Goal: Information Seeking & Learning: Learn about a topic

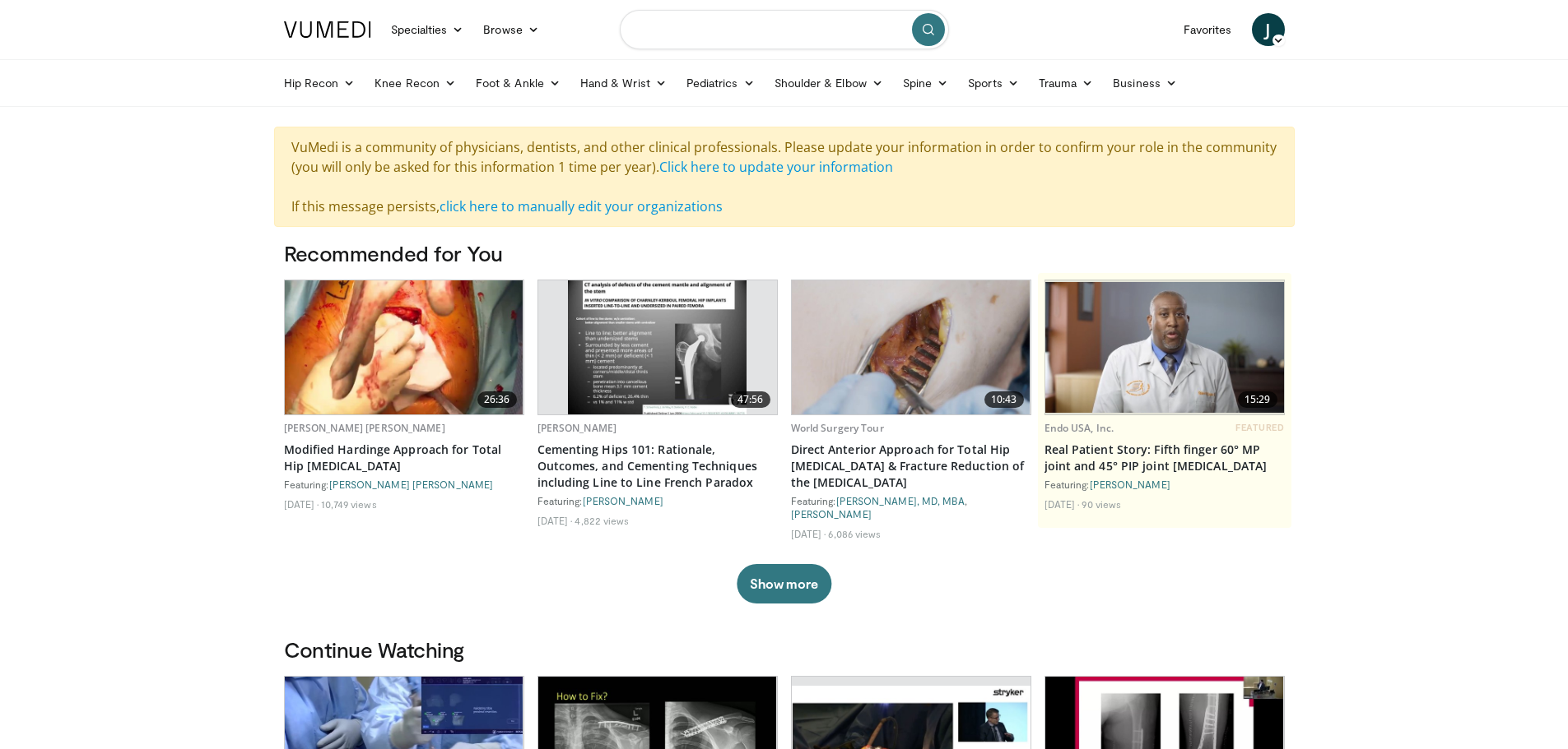
click at [673, 34] on input "Search topics, interventions" at bounding box center [784, 30] width 329 height 39
type input "**********"
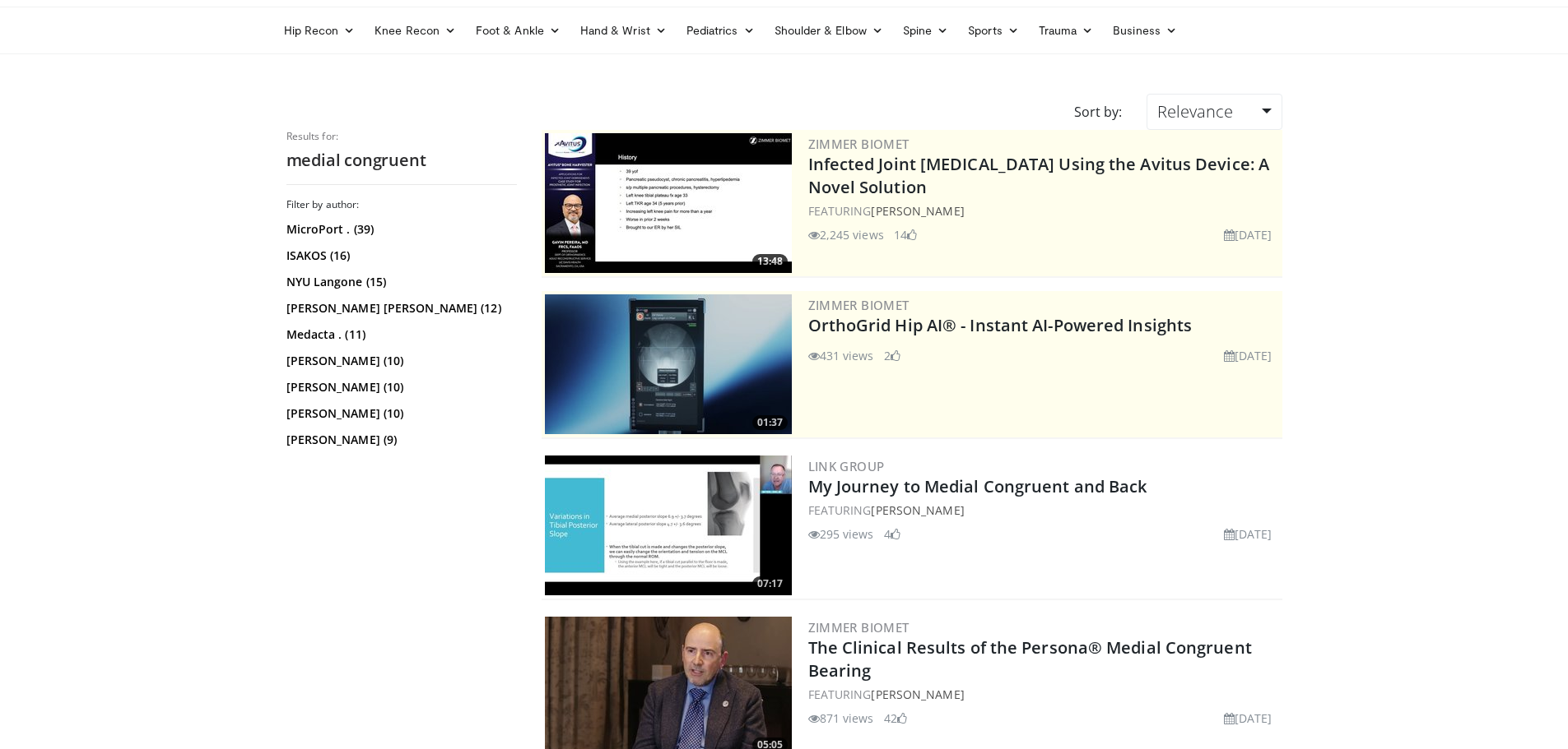
scroll to position [165, 0]
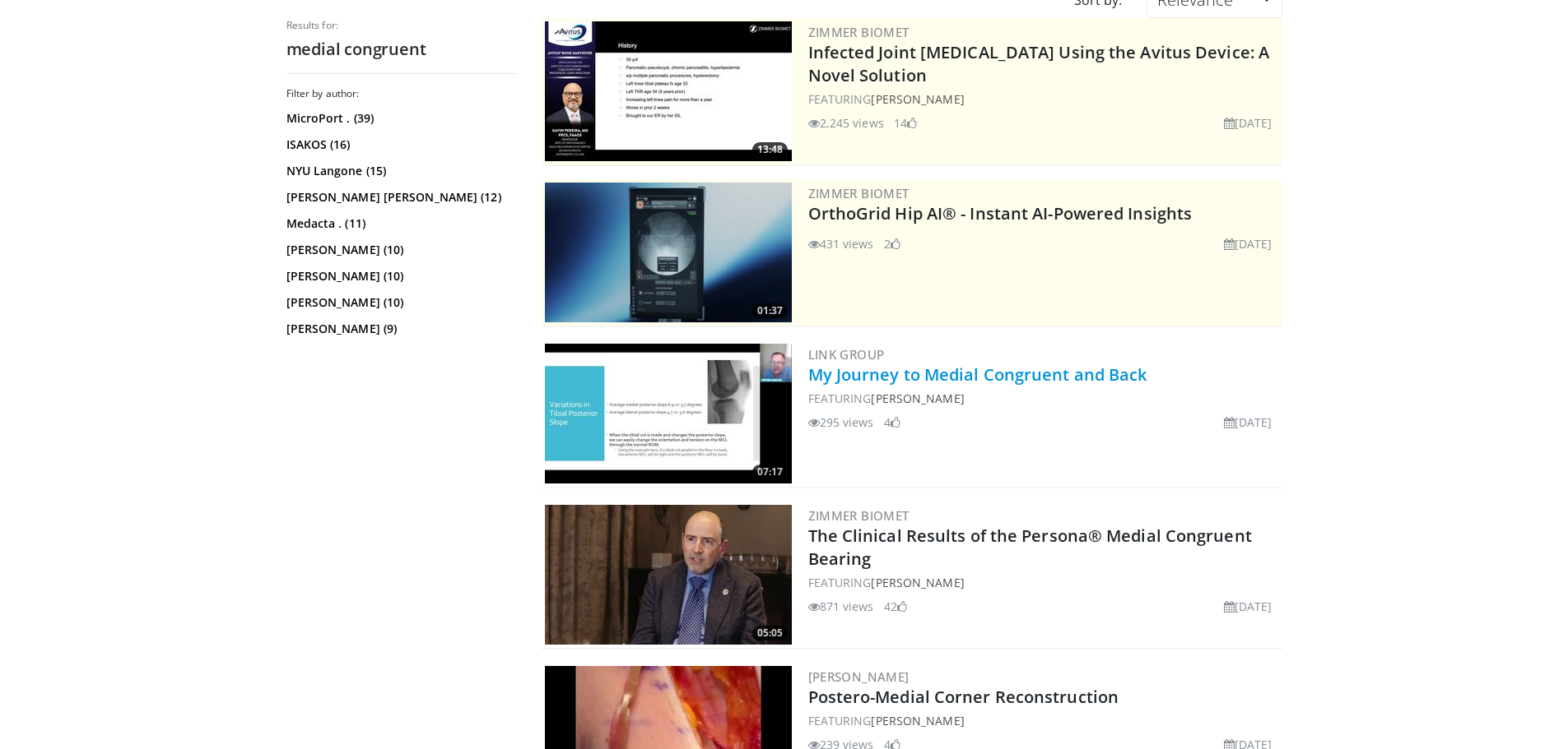
click at [900, 369] on link "My Journey to Medial Congruent and Back" at bounding box center [977, 374] width 339 height 23
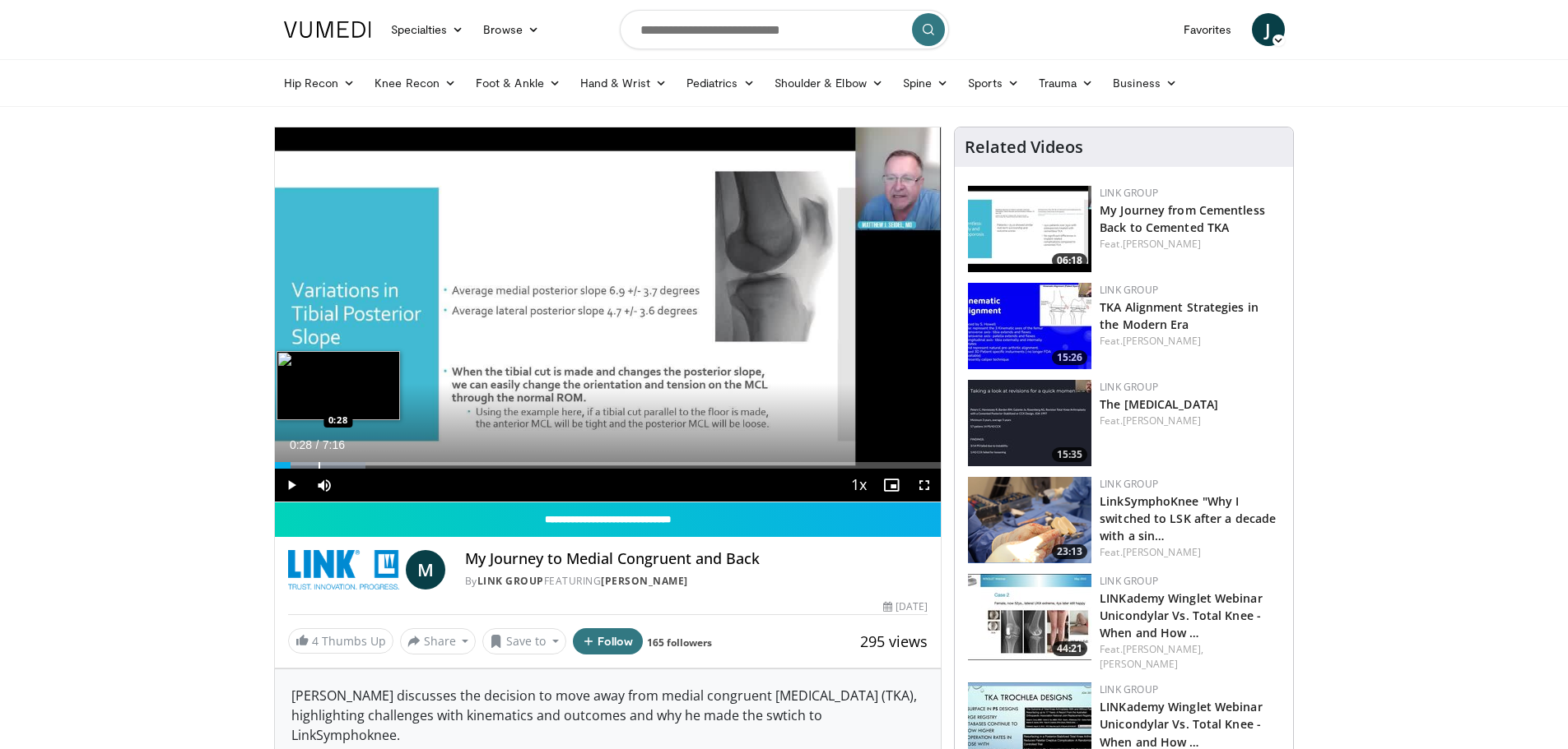
click at [318, 460] on div "Loaded : 13.61% 0:28 0:28" at bounding box center [608, 461] width 667 height 16
click at [370, 467] on div "Progress Bar" at bounding box center [371, 465] width 2 height 7
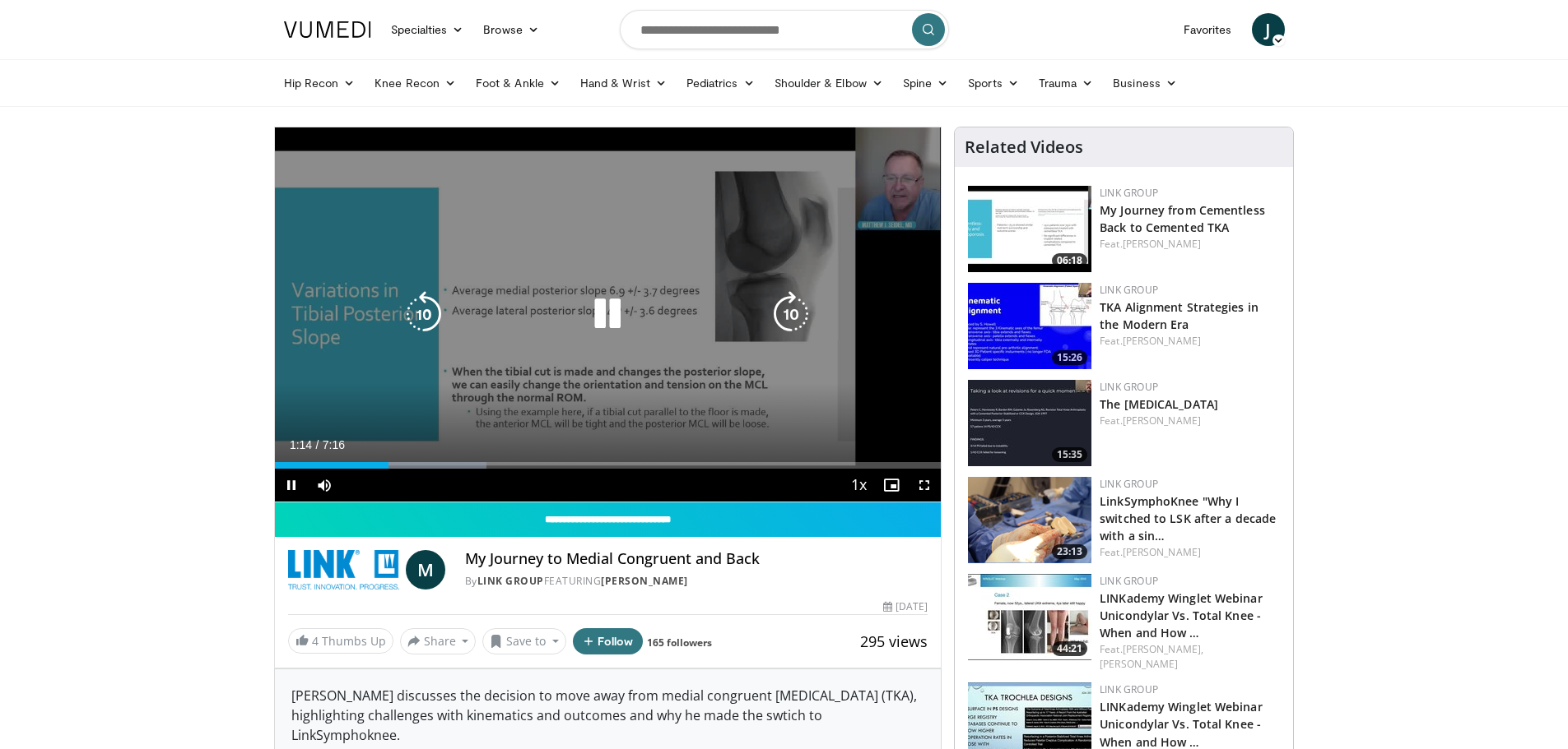
click at [353, 437] on div "10 seconds Tap to unmute" at bounding box center [608, 314] width 667 height 374
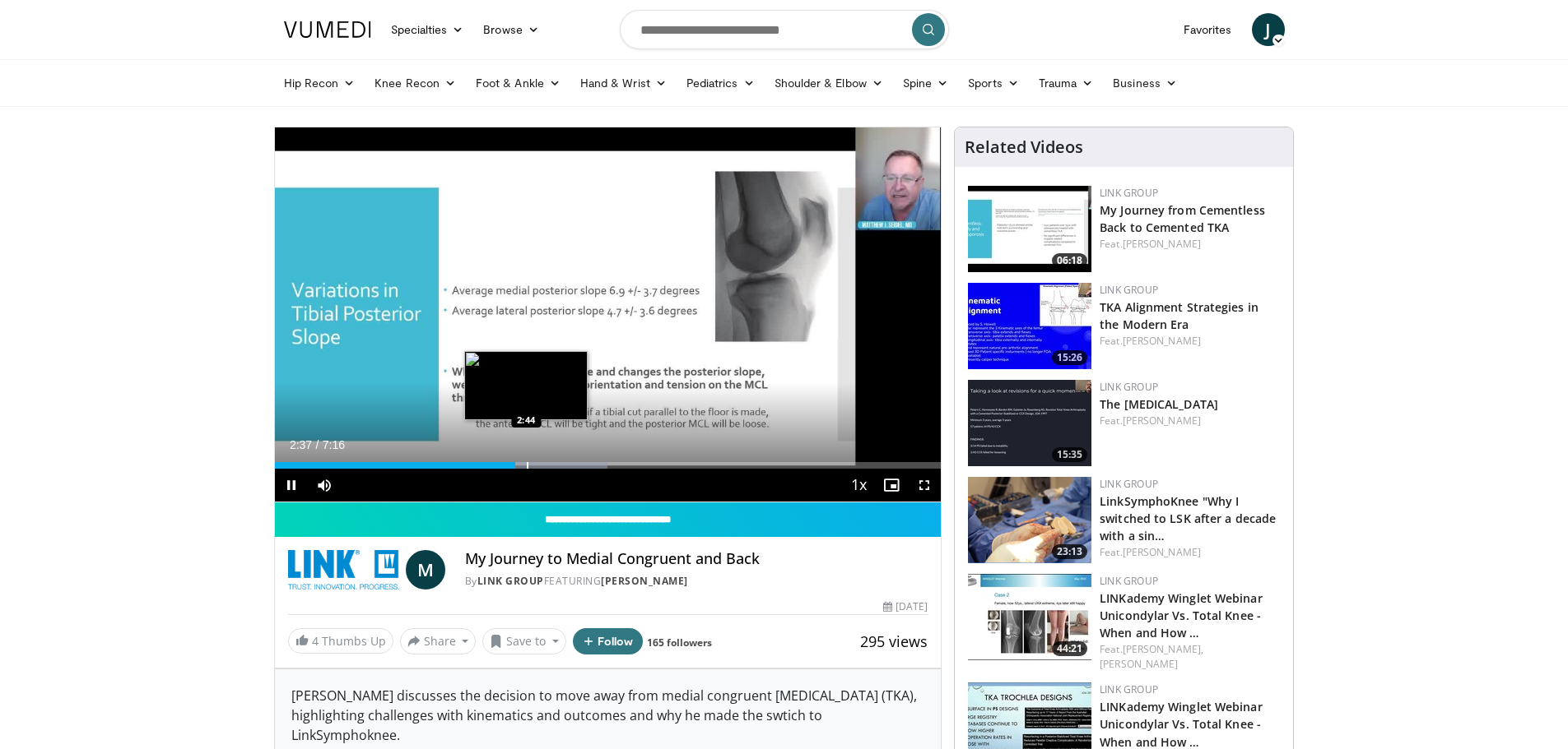
click at [526, 461] on div "Loaded : 49.95% 2:37 2:44" at bounding box center [608, 461] width 667 height 16
click at [564, 462] on div "Progress Bar" at bounding box center [565, 465] width 2 height 7
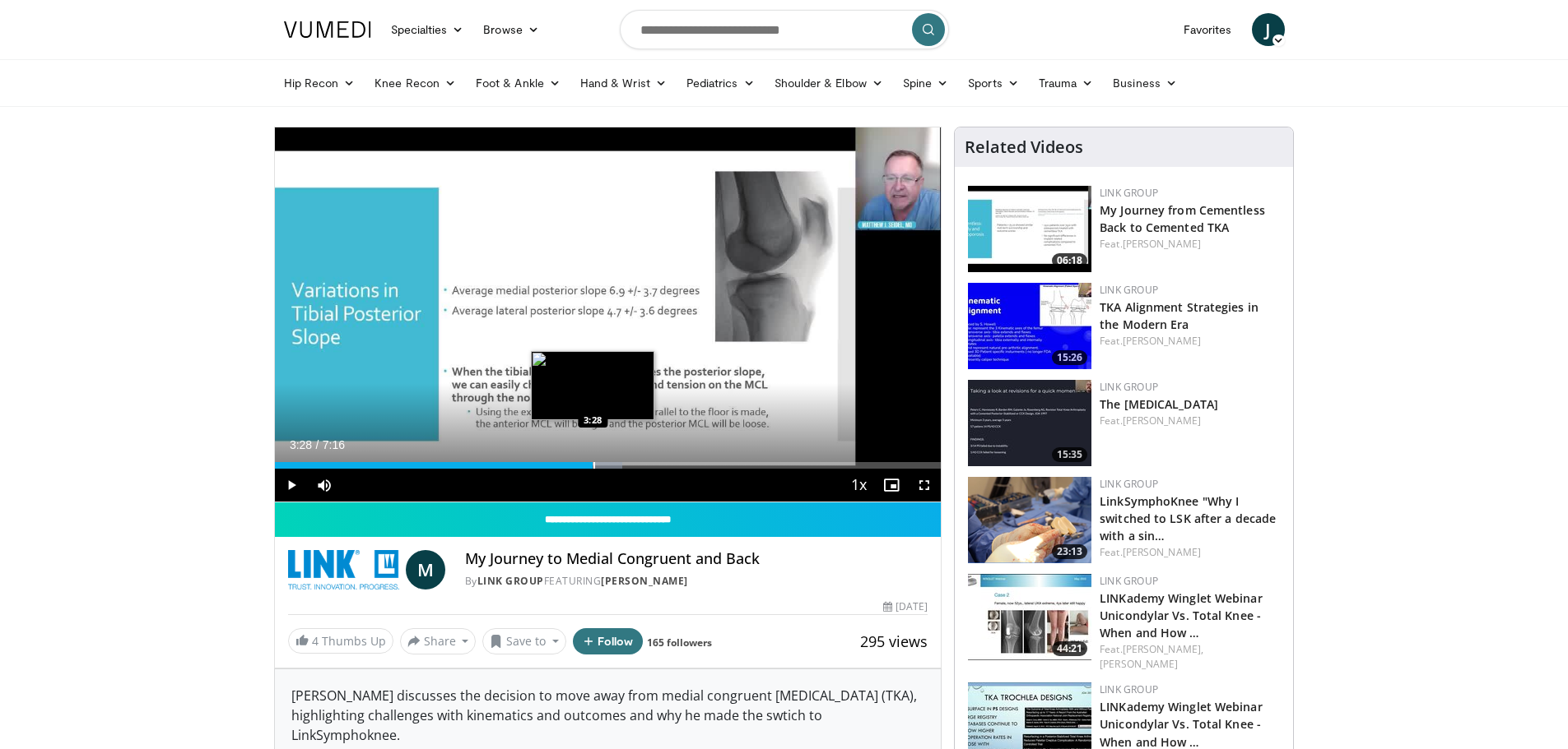
click at [593, 460] on div "Loaded : 52.22% 3:28 3:28" at bounding box center [608, 461] width 667 height 16
click at [629, 459] on div "Loaded : 63.58% 3:52 3:52" at bounding box center [608, 461] width 667 height 16
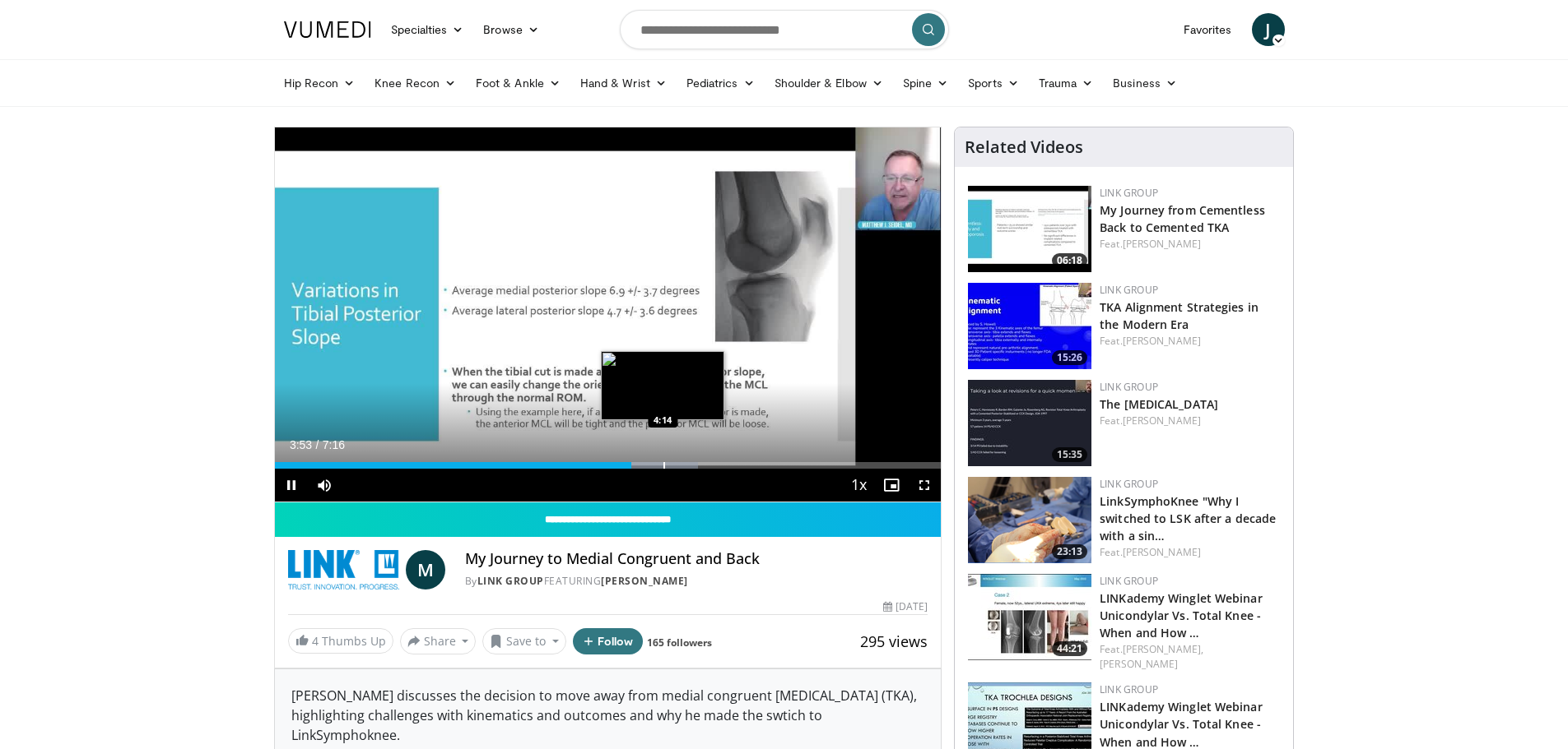
click at [663, 464] on div "Loaded : 63.58% 3:53 4:14" at bounding box center [608, 465] width 667 height 7
click at [698, 462] on div "Loaded : 74.94% 4:37 4:37" at bounding box center [608, 465] width 667 height 7
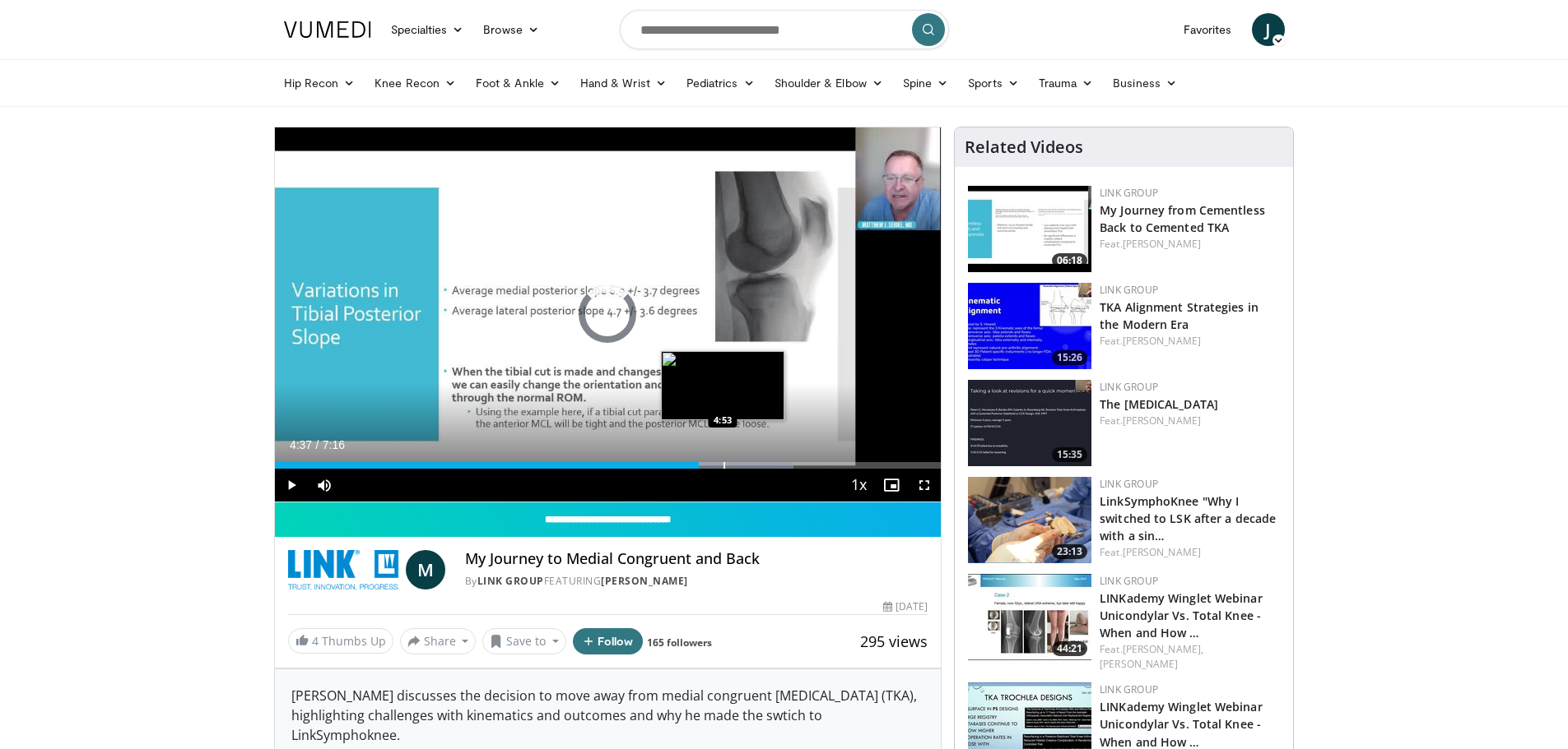
click at [723, 463] on div "Progress Bar" at bounding box center [724, 465] width 2 height 7
click at [754, 464] on div "Loaded : 84.02% 5:03 5:14" at bounding box center [608, 465] width 667 height 7
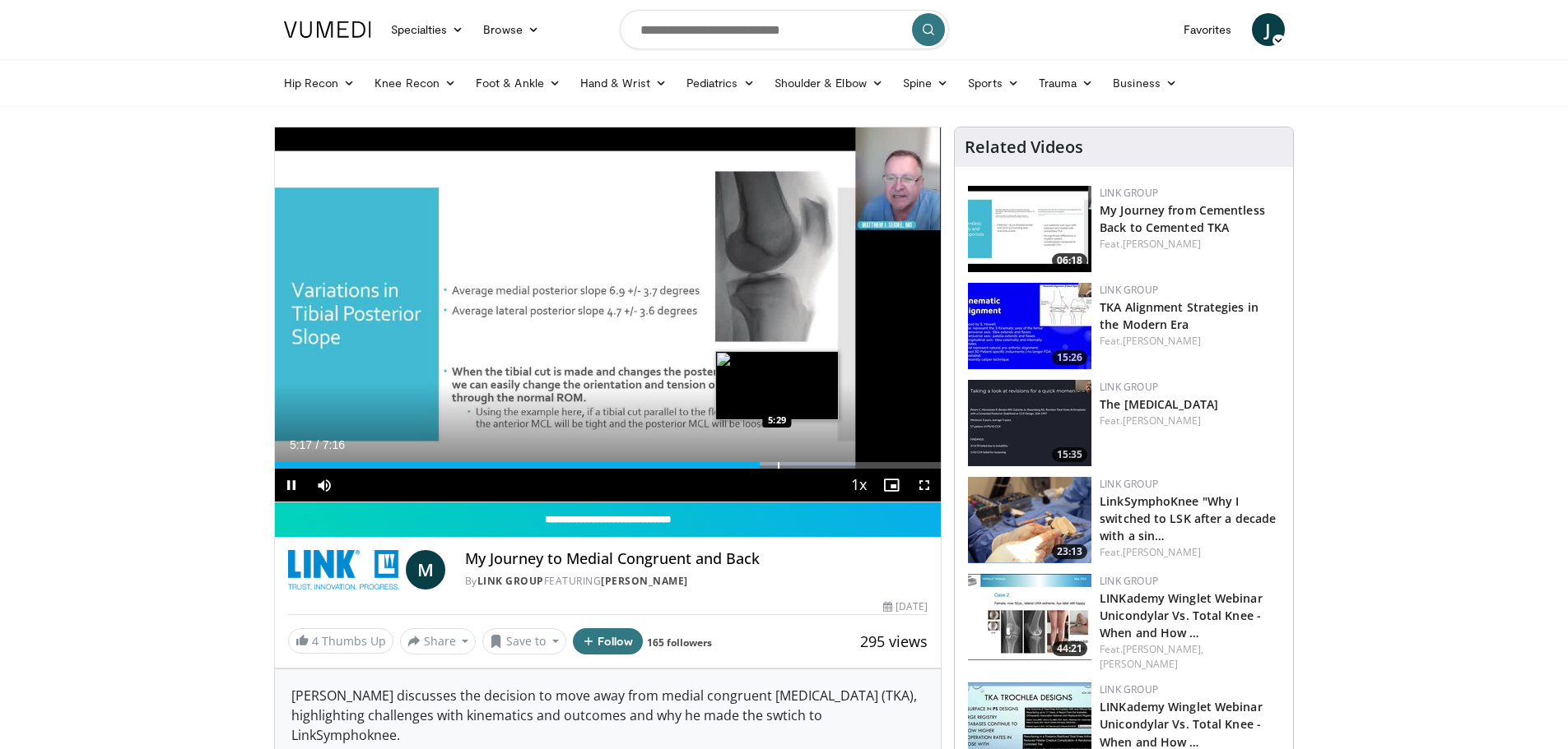
click at [778, 464] on div "Progress Bar" at bounding box center [779, 465] width 2 height 7
click at [814, 465] on div "Progress Bar" at bounding box center [815, 465] width 2 height 7
click at [838, 464] on div "Progress Bar" at bounding box center [839, 465] width 2 height 7
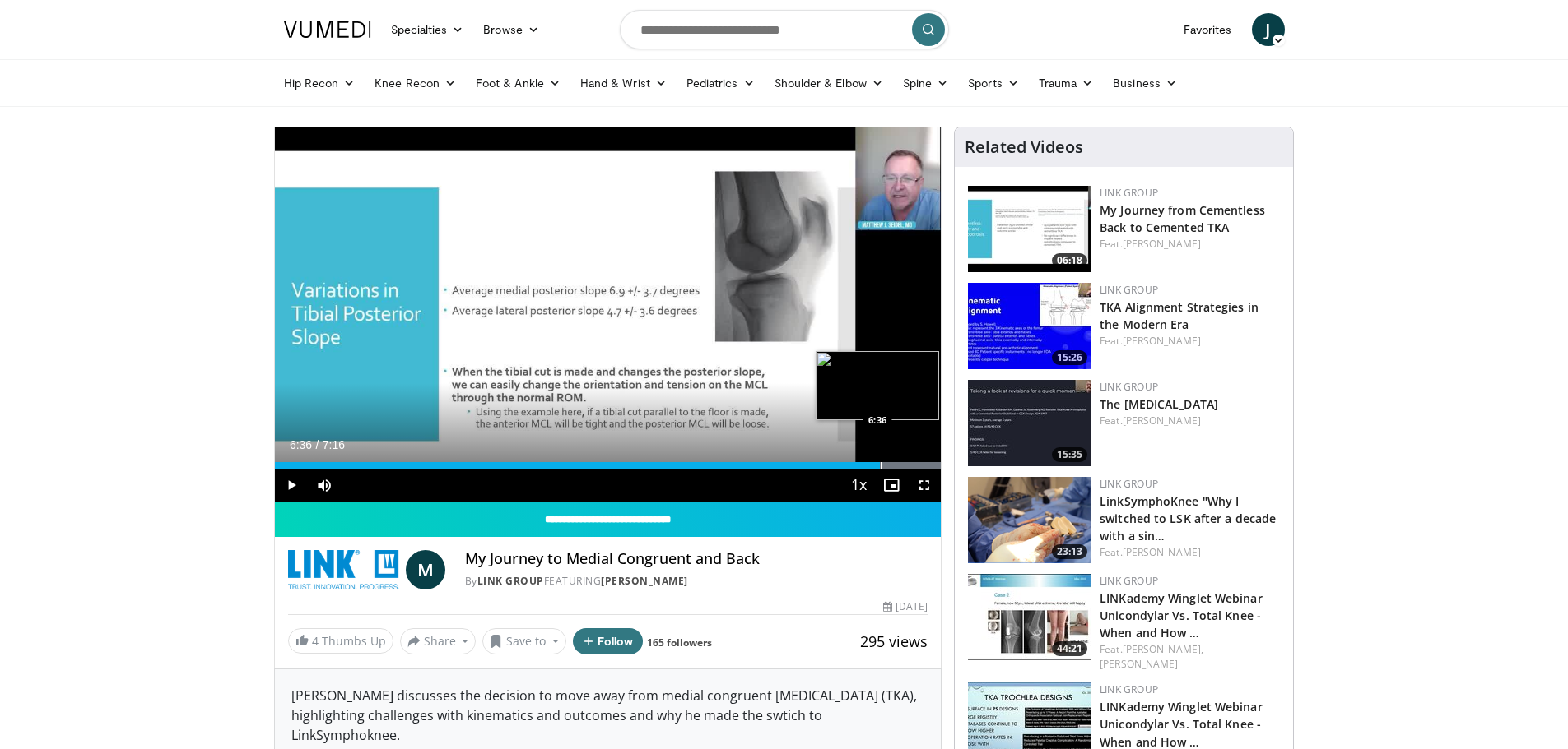
click at [880, 460] on div "Loaded : 100.00% 6:36 6:36" at bounding box center [608, 461] width 667 height 16
click at [910, 463] on div "Progress Bar" at bounding box center [911, 465] width 2 height 7
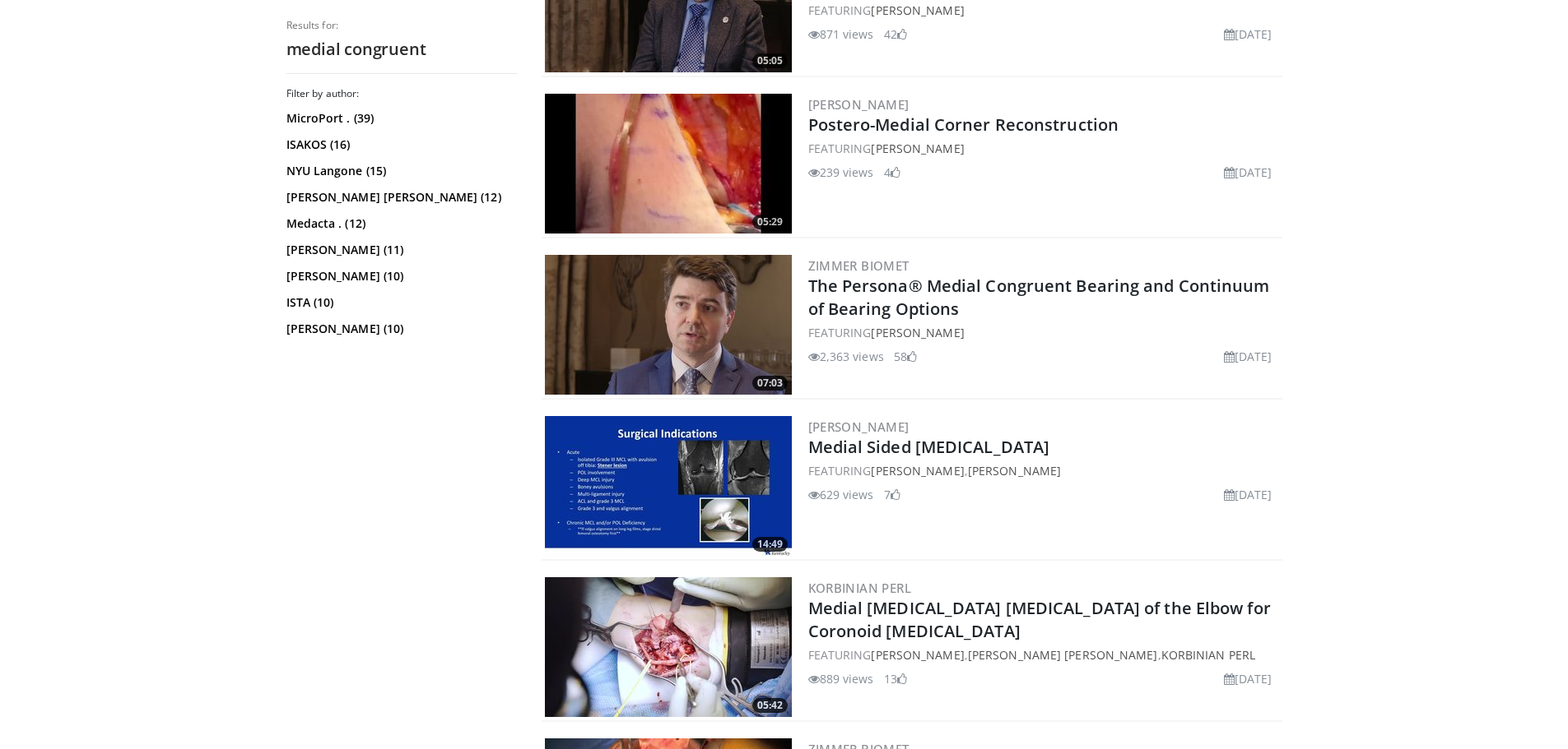
scroll to position [740, 0]
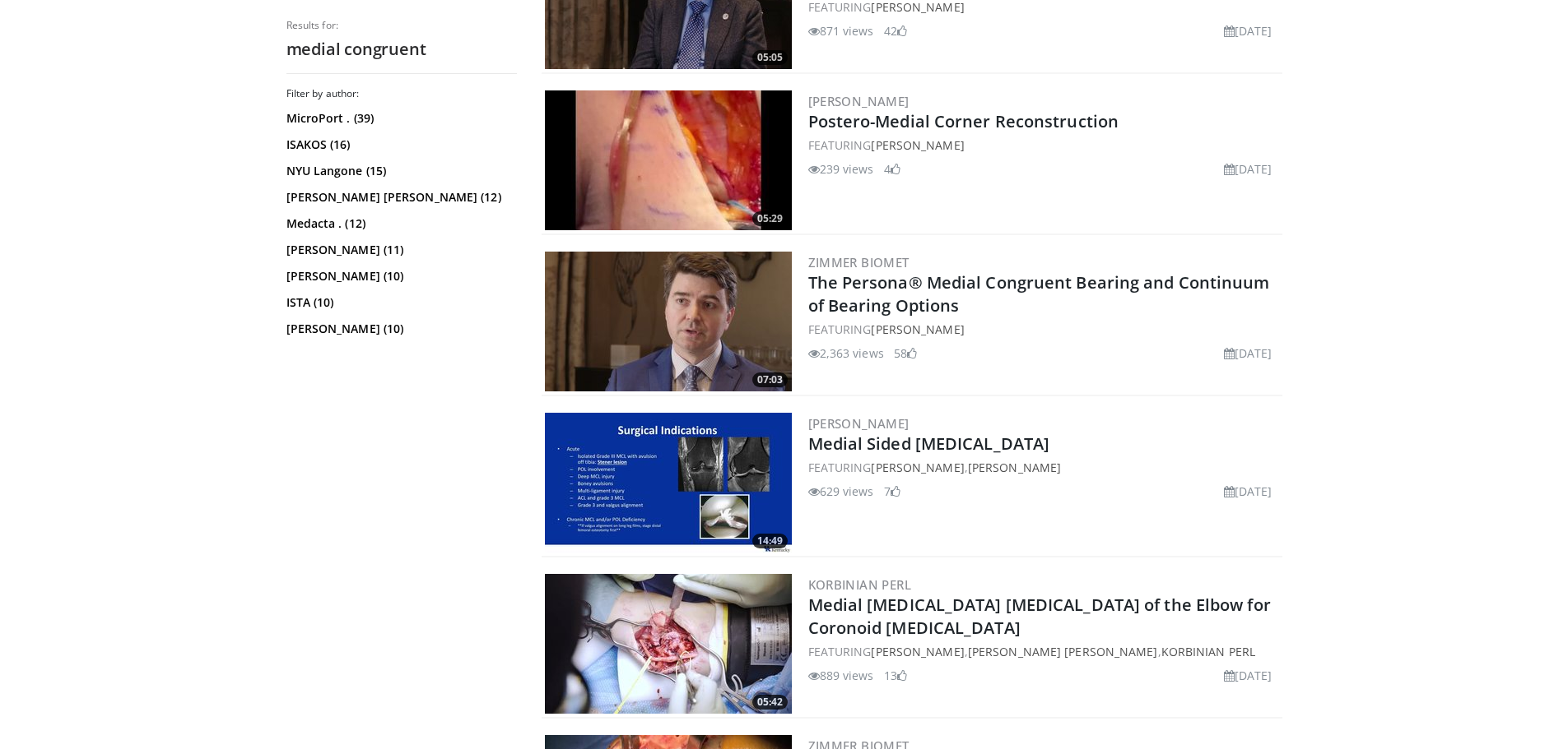
click at [659, 335] on img at bounding box center [668, 321] width 247 height 140
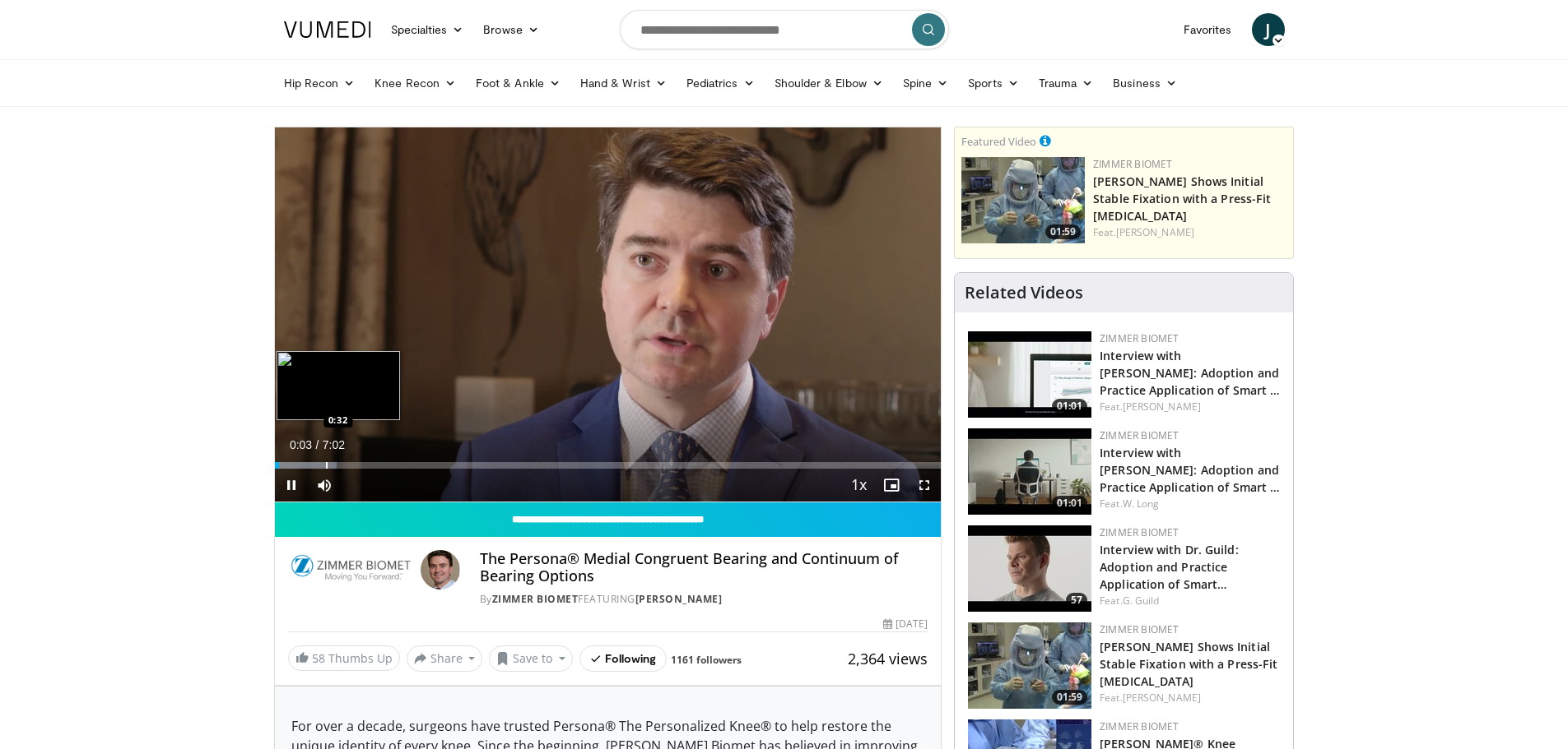
click at [325, 464] on div "Progress Bar" at bounding box center [326, 465] width 2 height 7
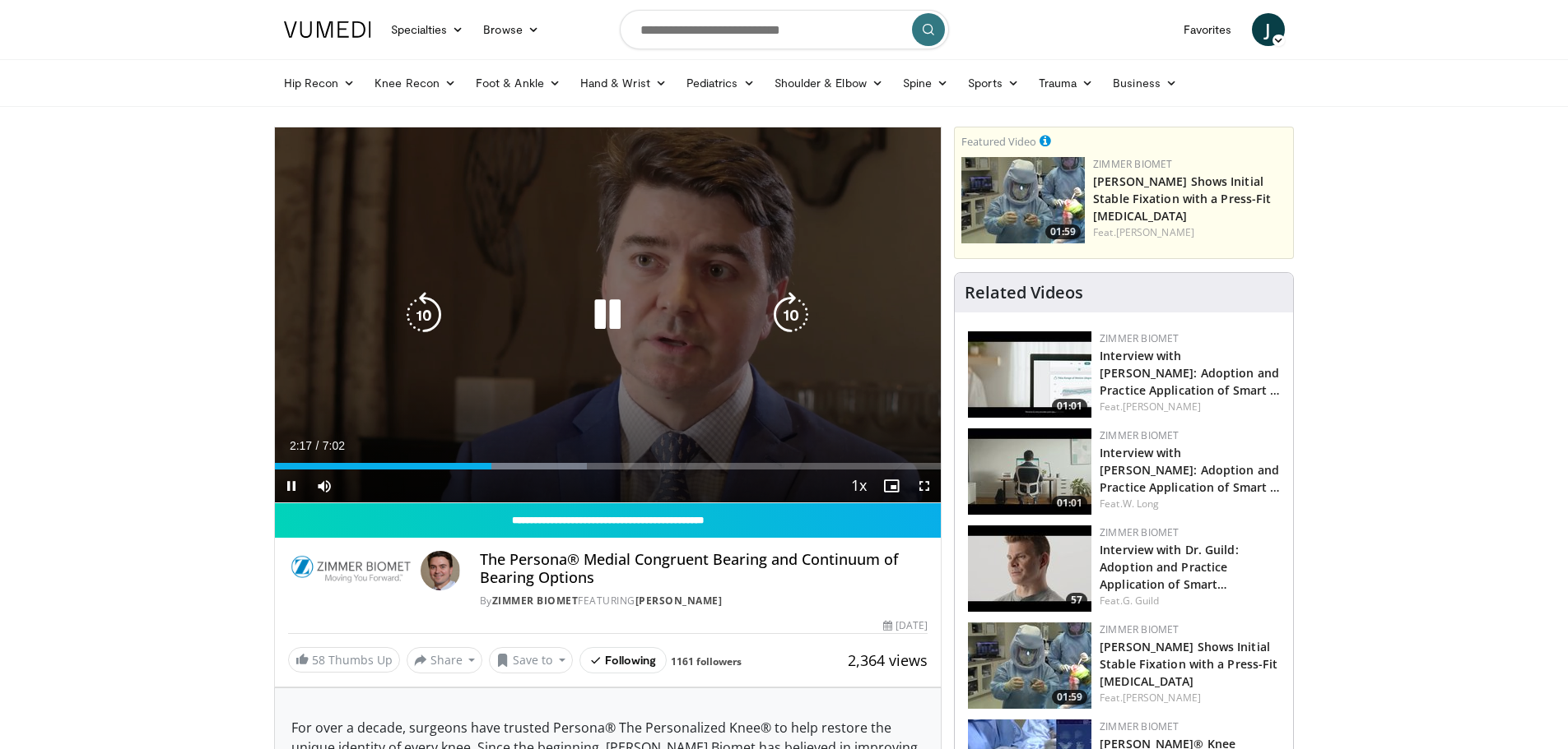
click at [594, 330] on icon "Video Player" at bounding box center [606, 314] width 46 height 46
